Goal: Task Accomplishment & Management: Use online tool/utility

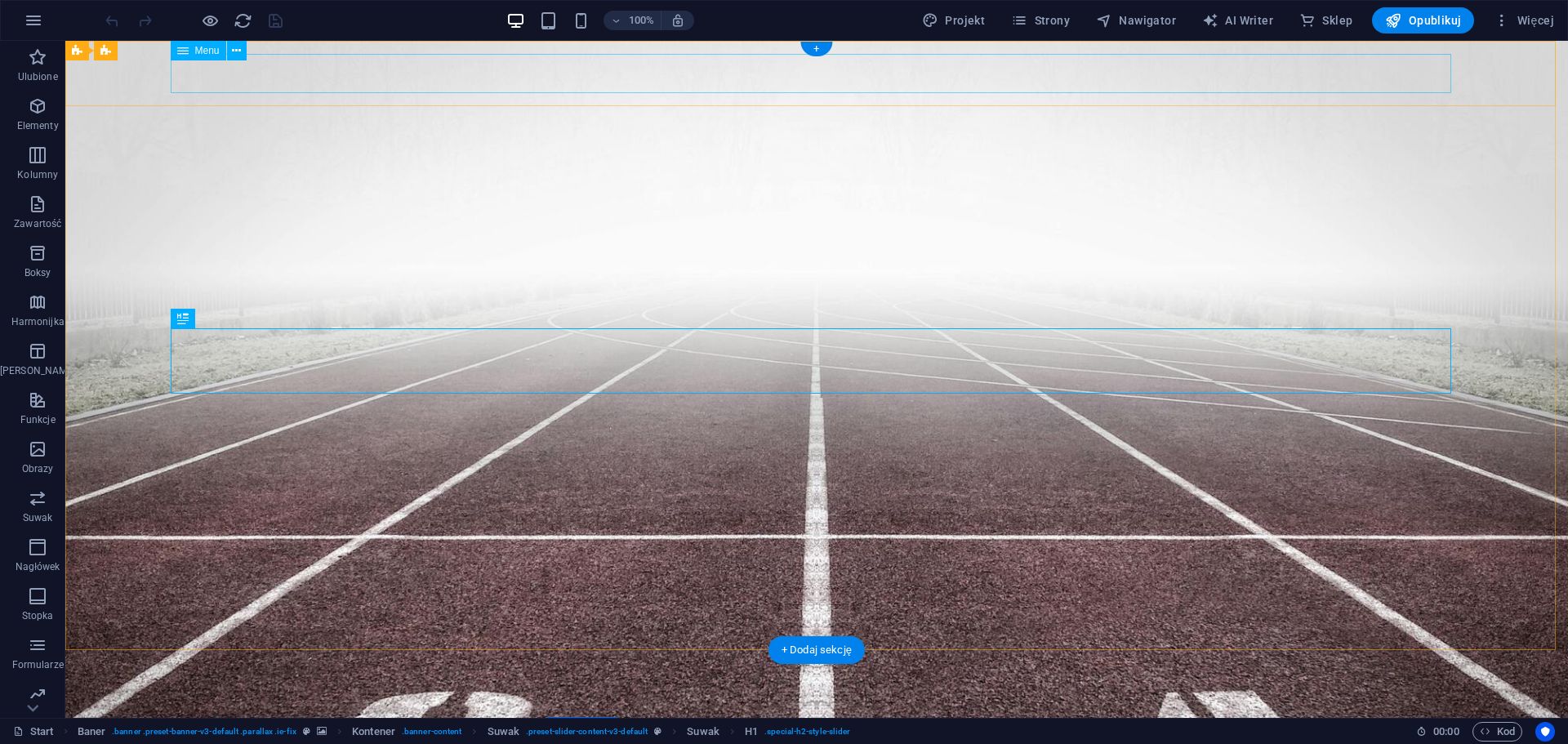
click at [1305, 714] on nav "Home CWFiS Kadra Kierownicza Kadra Dydaktyczna Administracja Zajęcia WF Zasady …" at bounding box center [816, 734] width 1281 height 39
select select
select select "primary"
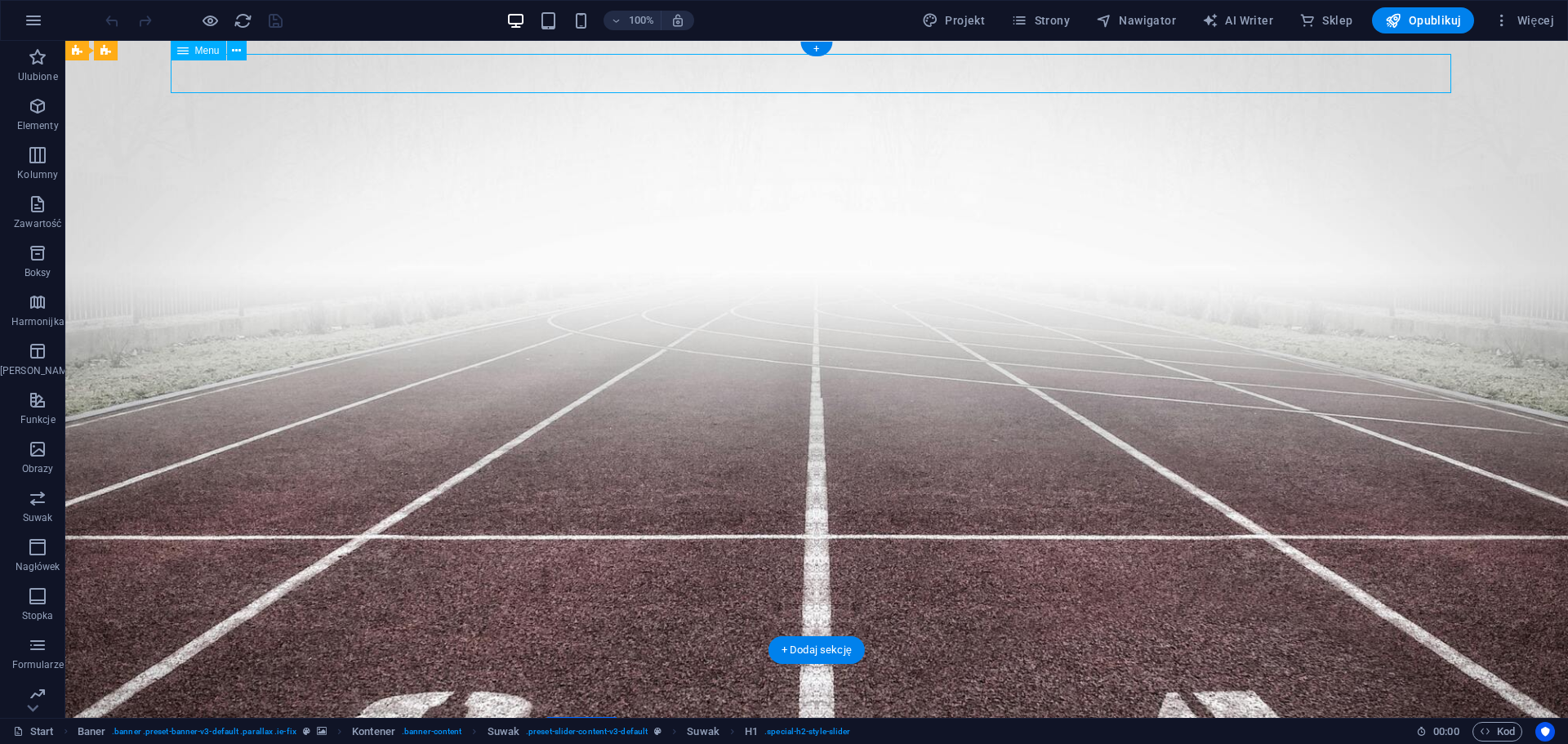
select select "1"
select select
select select "secondary"
select select "2"
select select
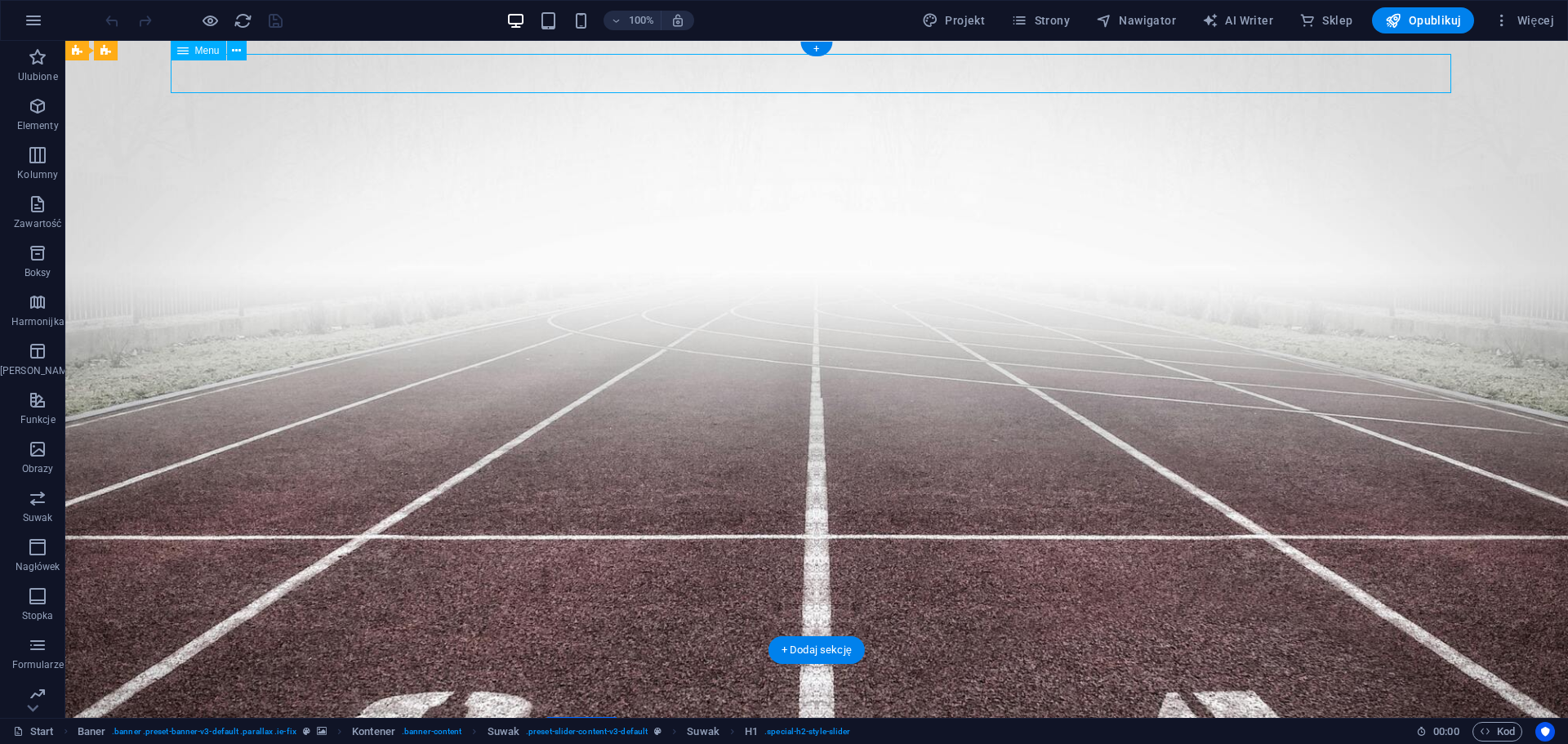
select select "3"
select select
select select "4"
select select
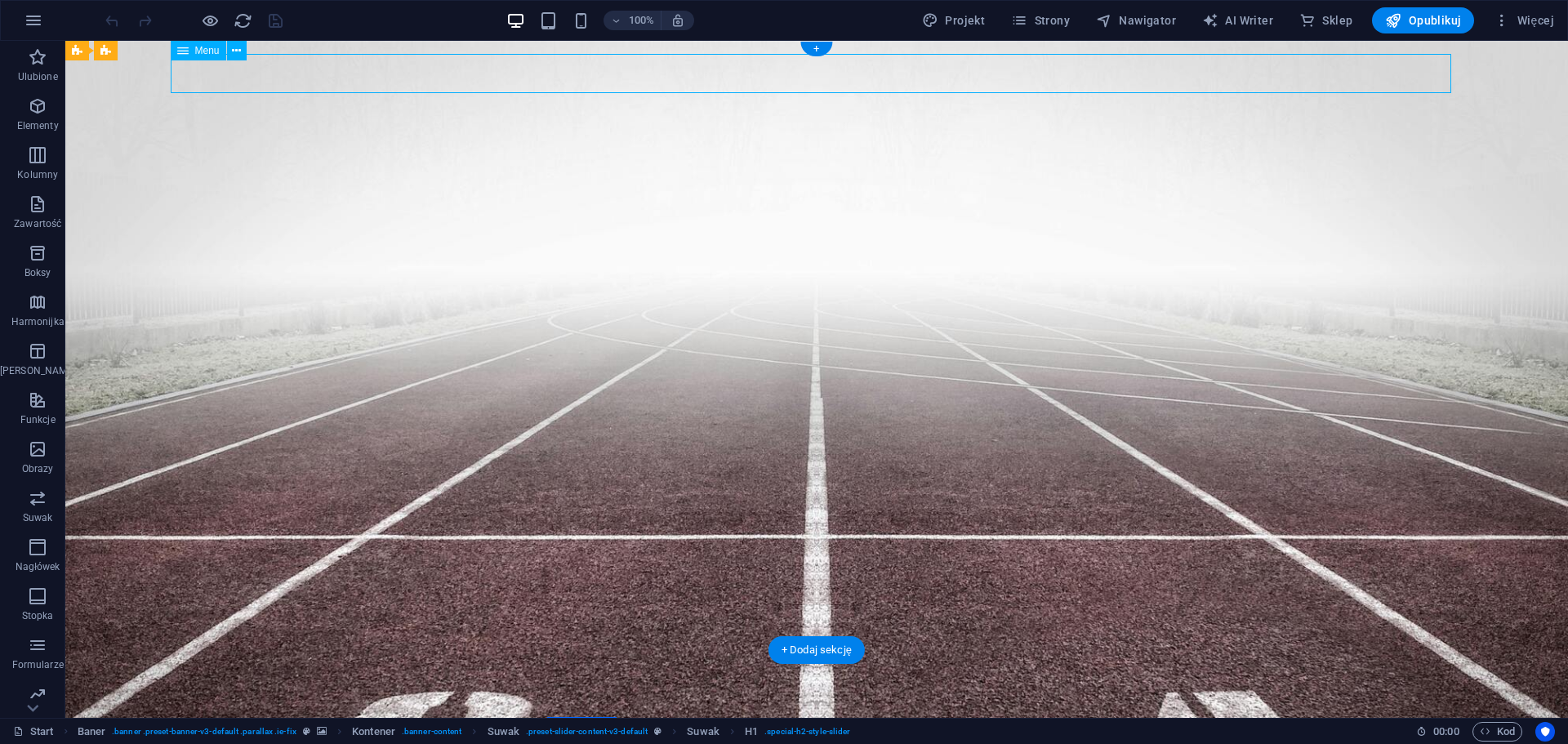
select select "7"
select select
select select "5"
select select
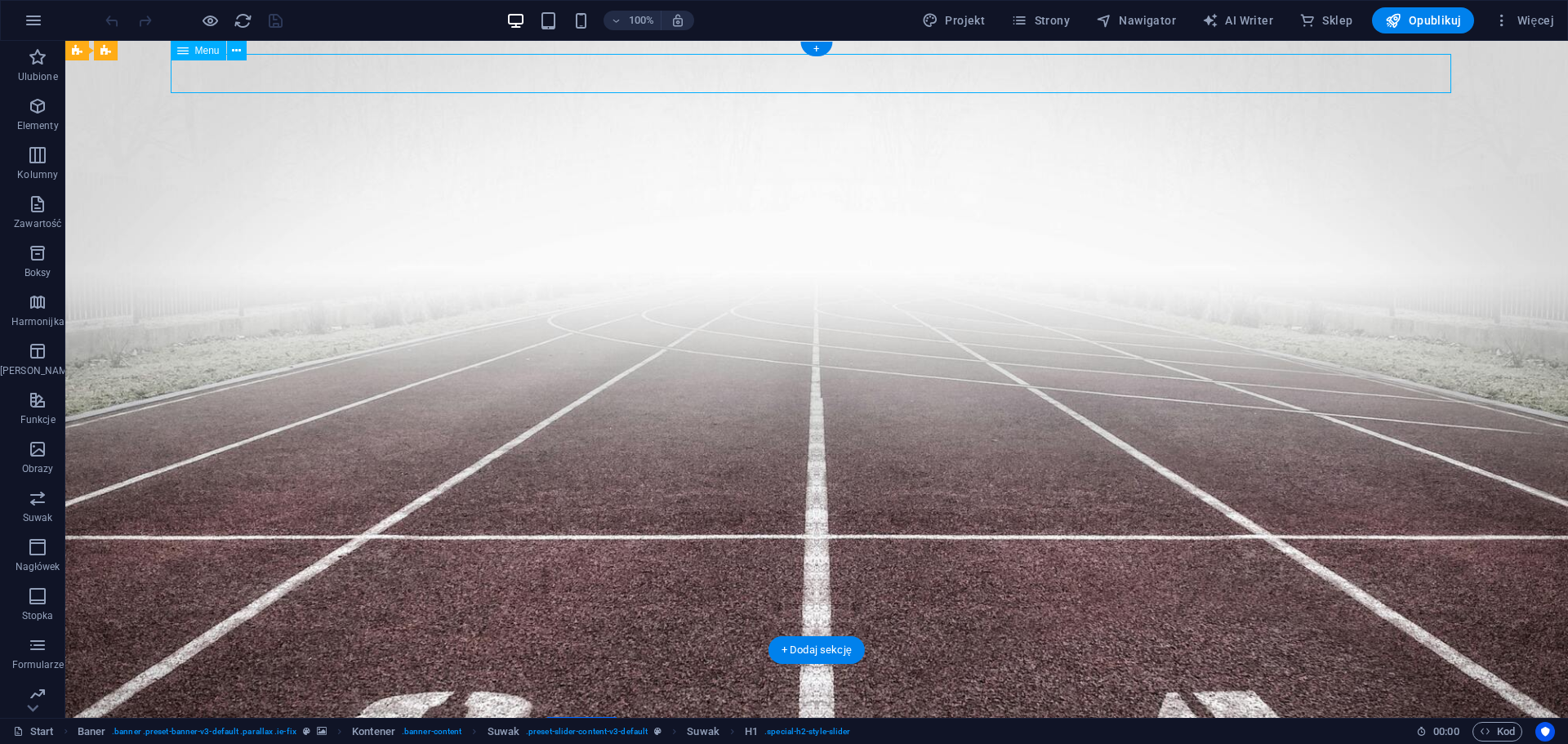
select select
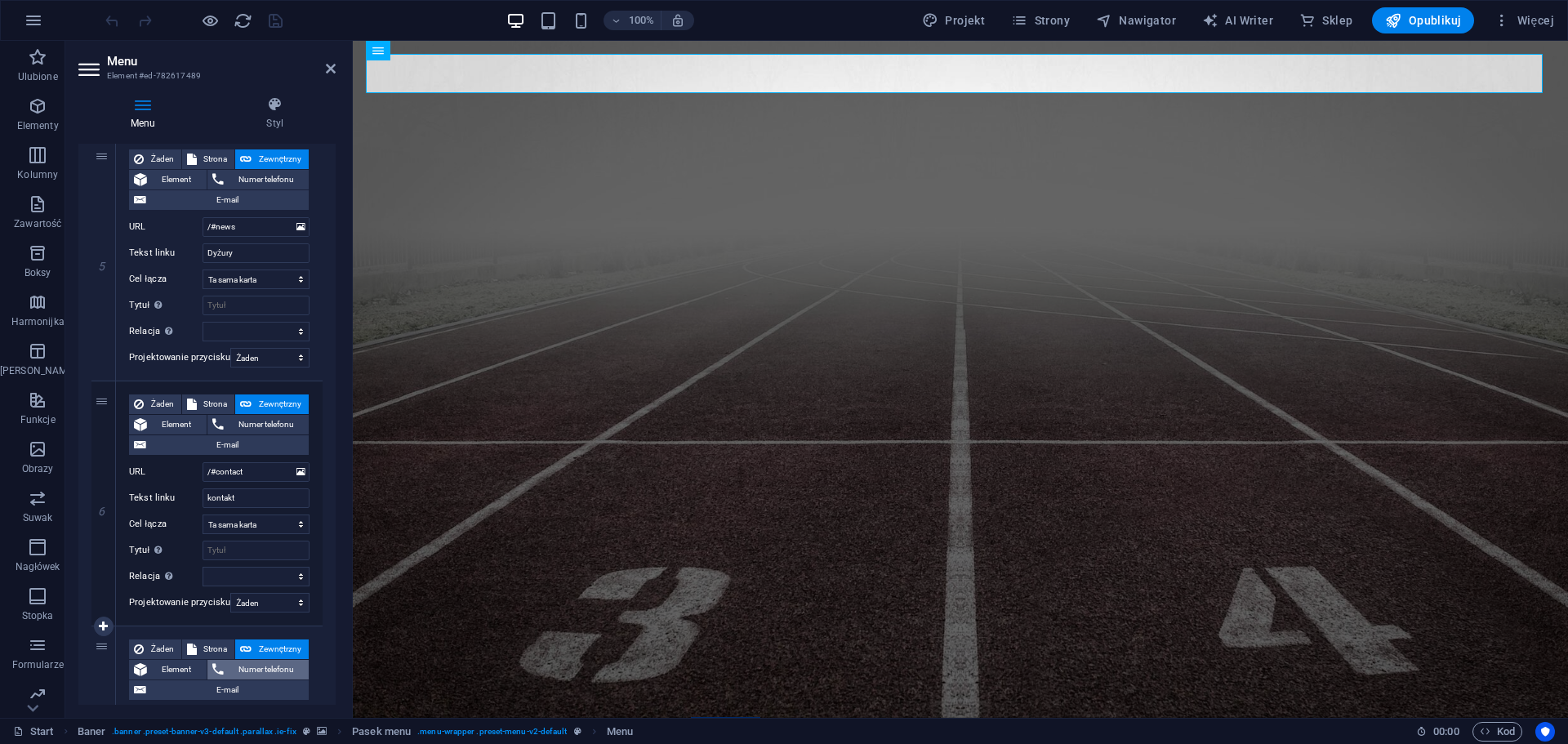
scroll to position [2946, 0]
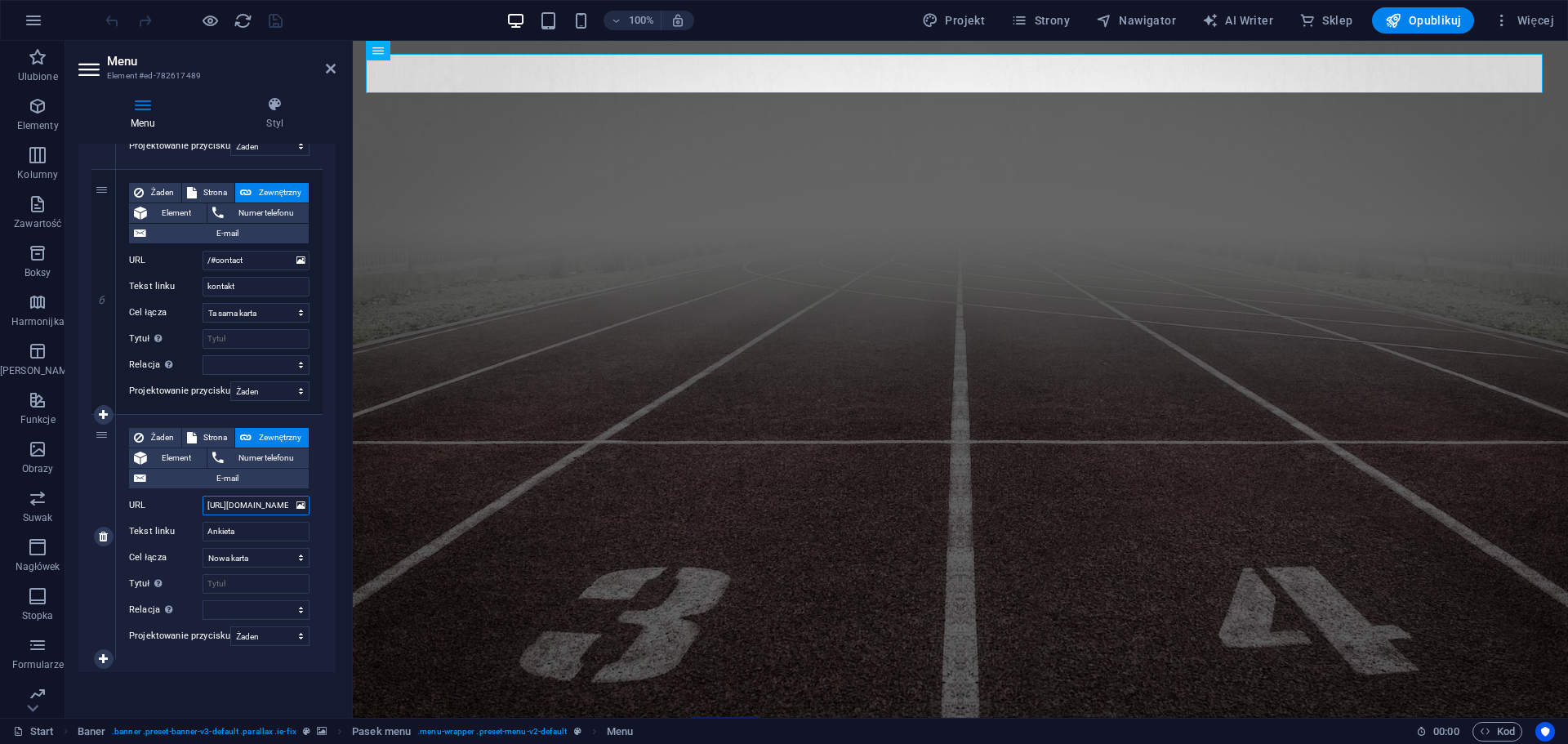
click at [260, 509] on input "[URL][DOMAIN_NAME]" at bounding box center [256, 505] width 107 height 19
paste input "[URL][DOMAIN_NAME]"
type input "[URL][DOMAIN_NAME]"
select select
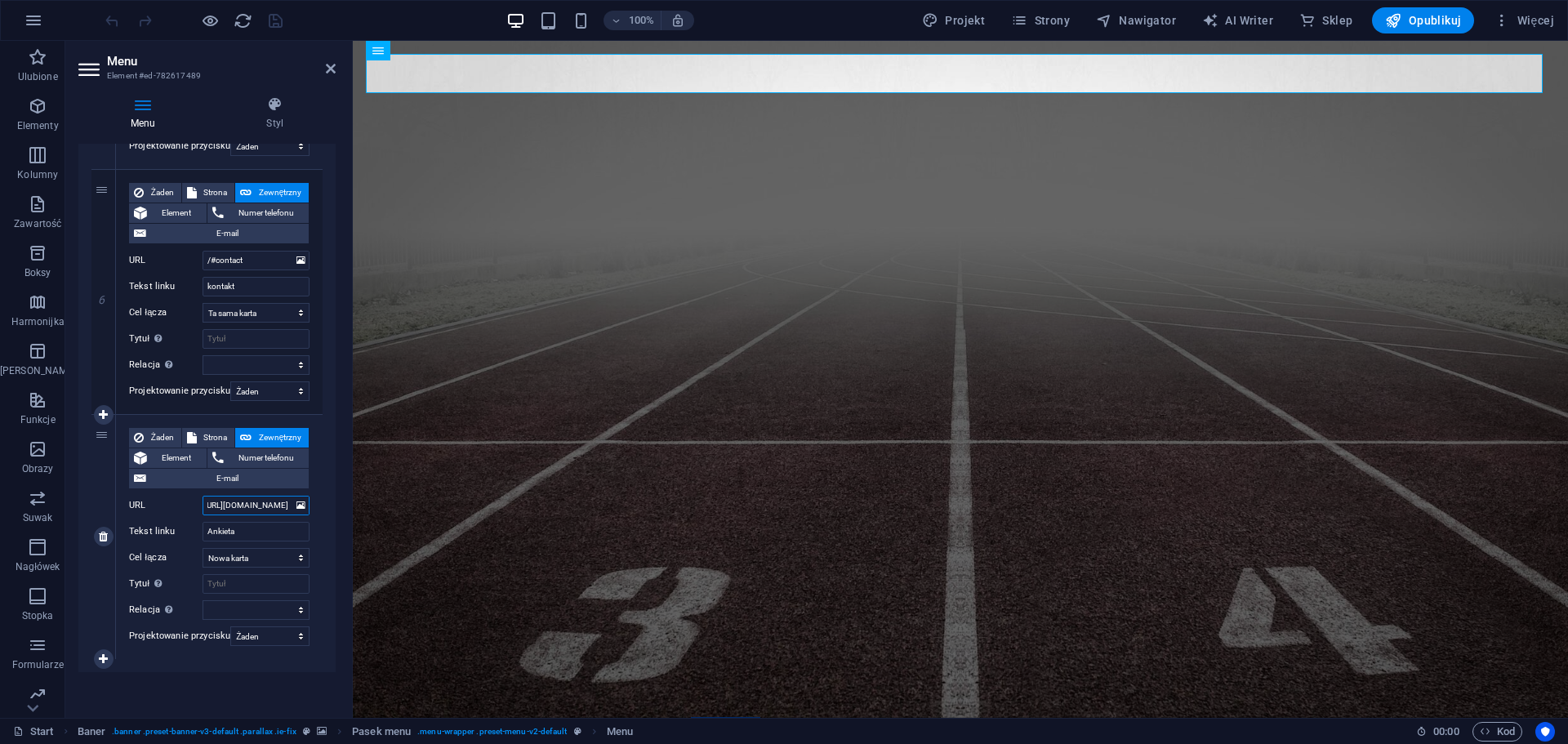
select select
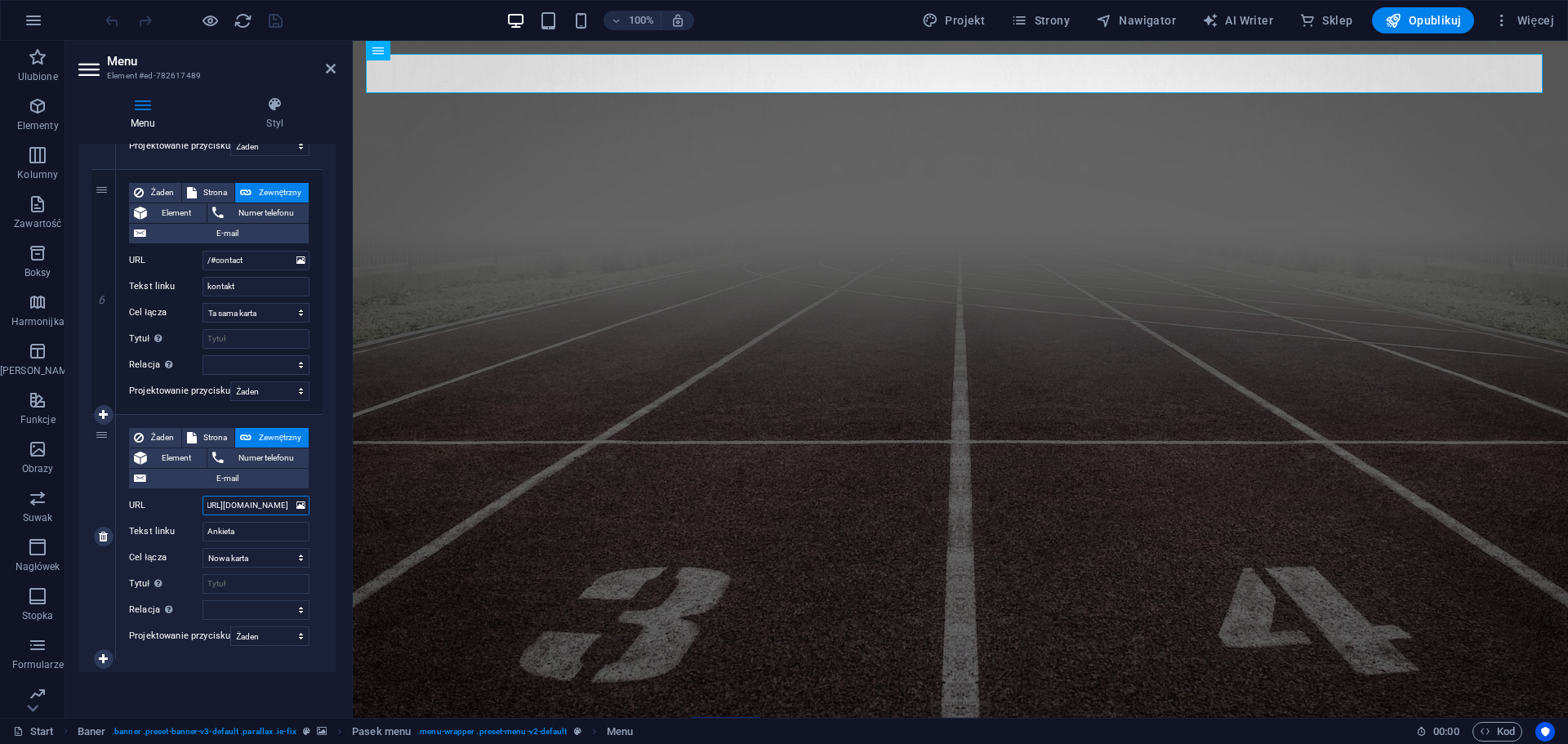
select select
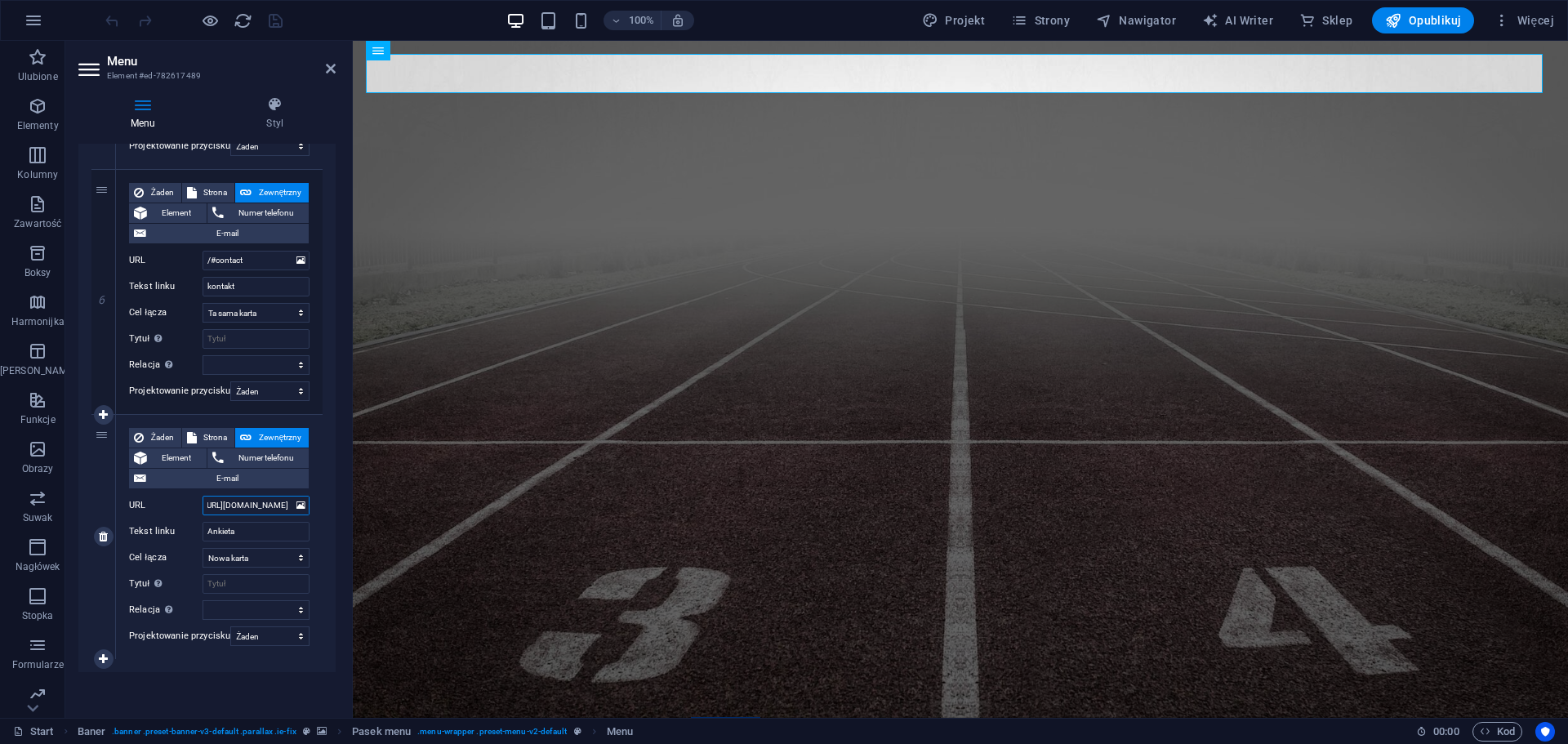
type input "[URL][DOMAIN_NAME]"
select select
type input "[URL][DOMAIN_NAME]"
click at [272, 22] on icon "save" at bounding box center [275, 20] width 18 height 18
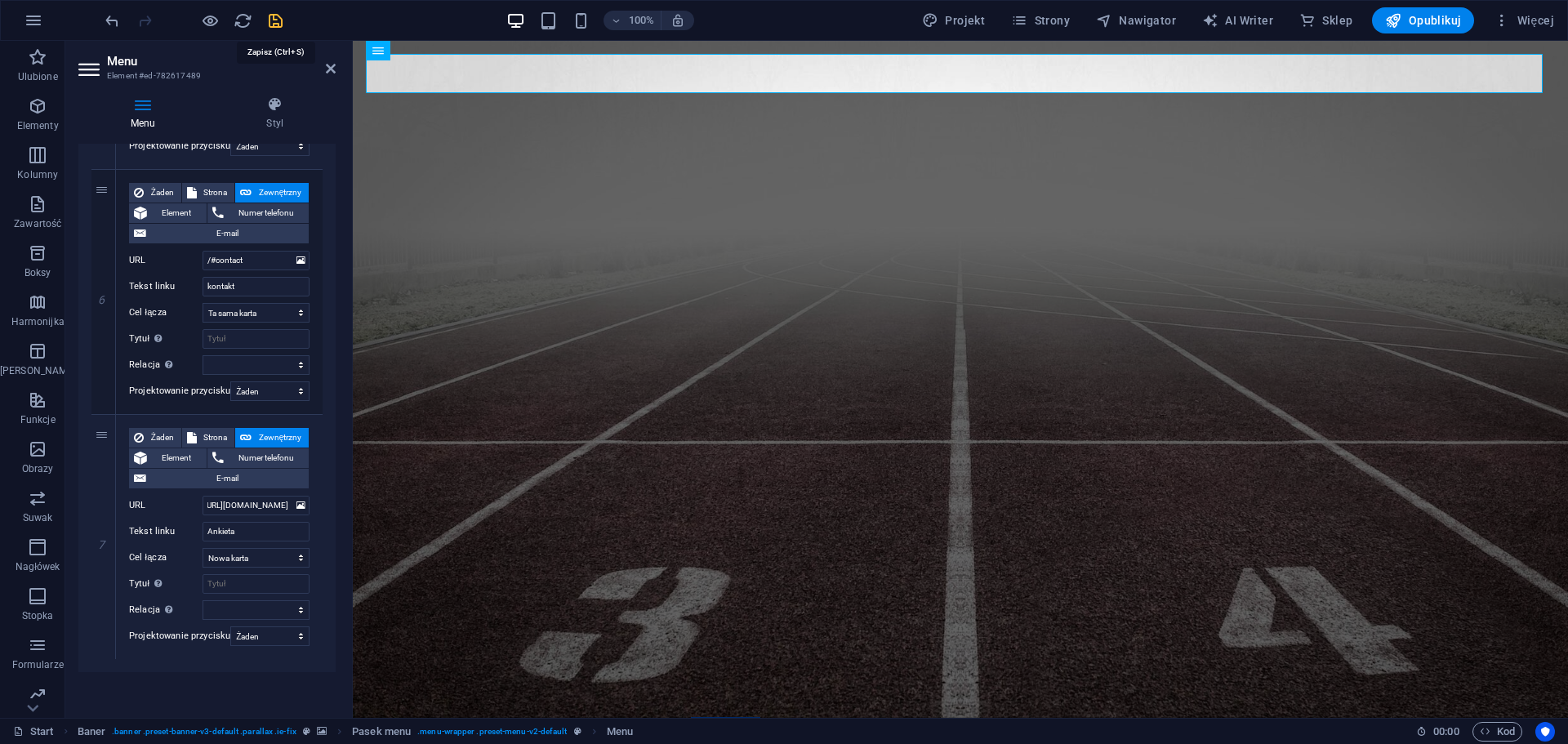
scroll to position [0, 0]
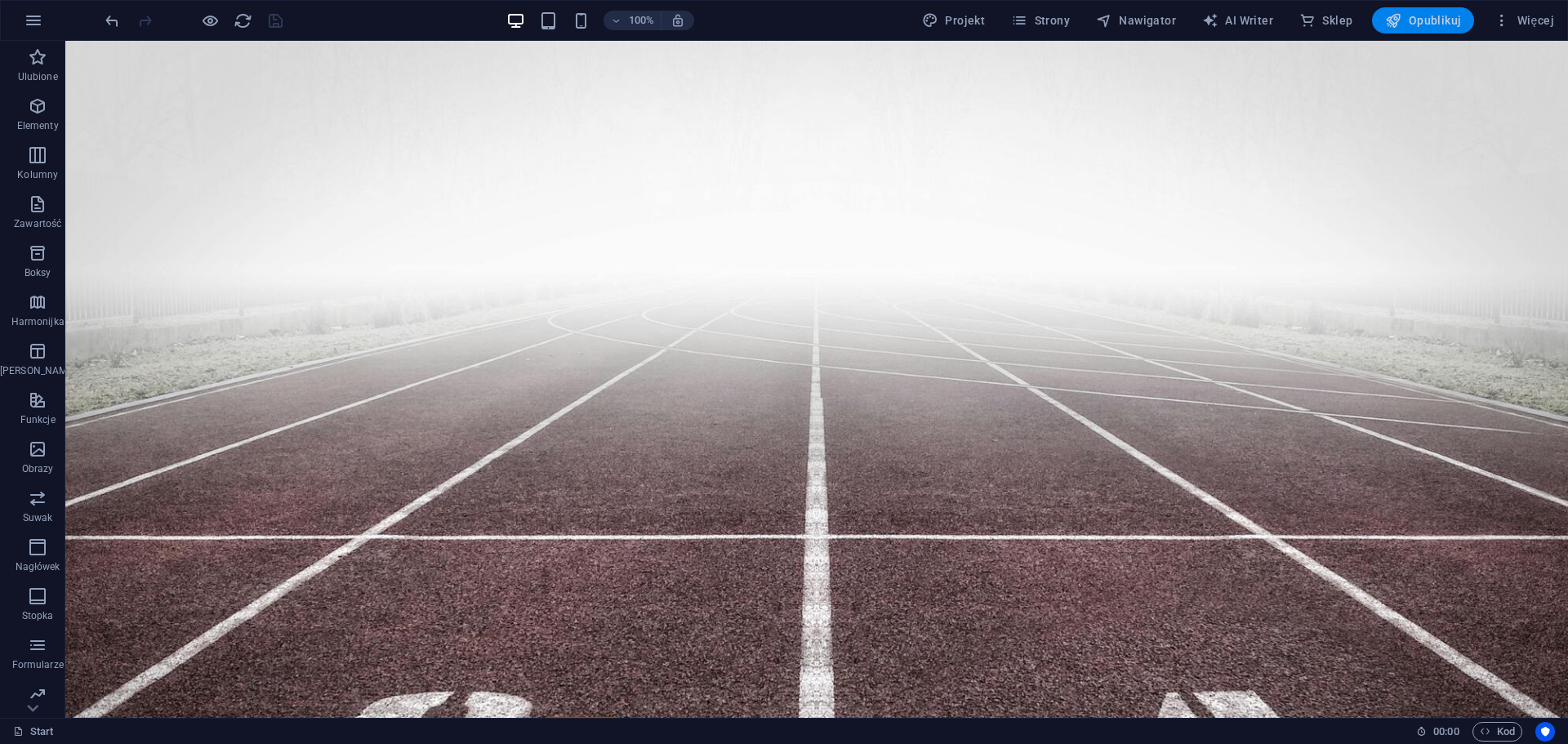
click at [1405, 20] on span "Opublikuj" at bounding box center [1423, 20] width 76 height 17
